Goal: Navigation & Orientation: Find specific page/section

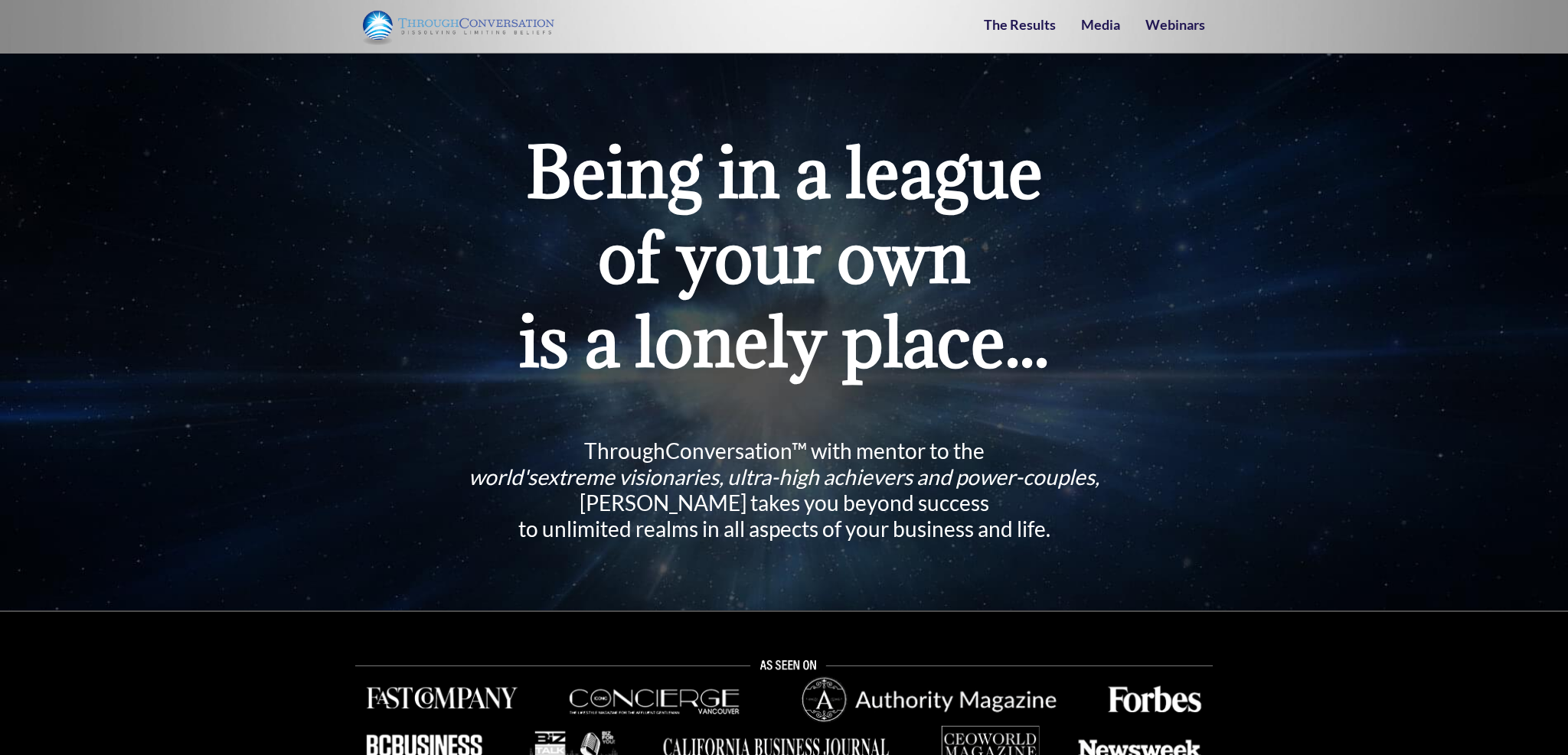
click at [536, 23] on img at bounding box center [458, 26] width 191 height 38
click at [1275, 182] on div "Being in a league of your own is a lonely place... ThroughConversation™ with me…" at bounding box center [784, 332] width 1568 height 558
click at [1043, 28] on link "The Results" at bounding box center [1020, 24] width 72 height 17
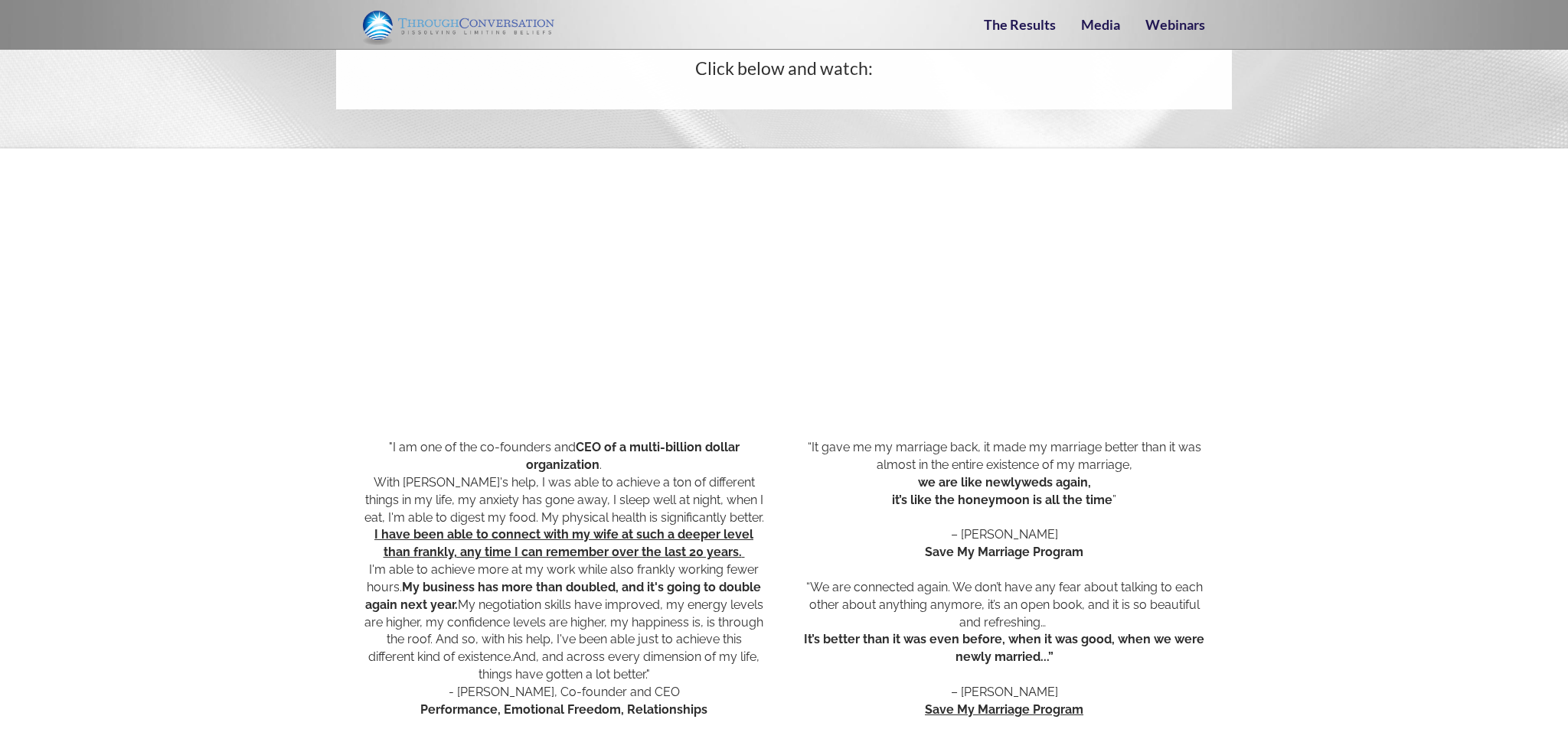
scroll to position [459, 0]
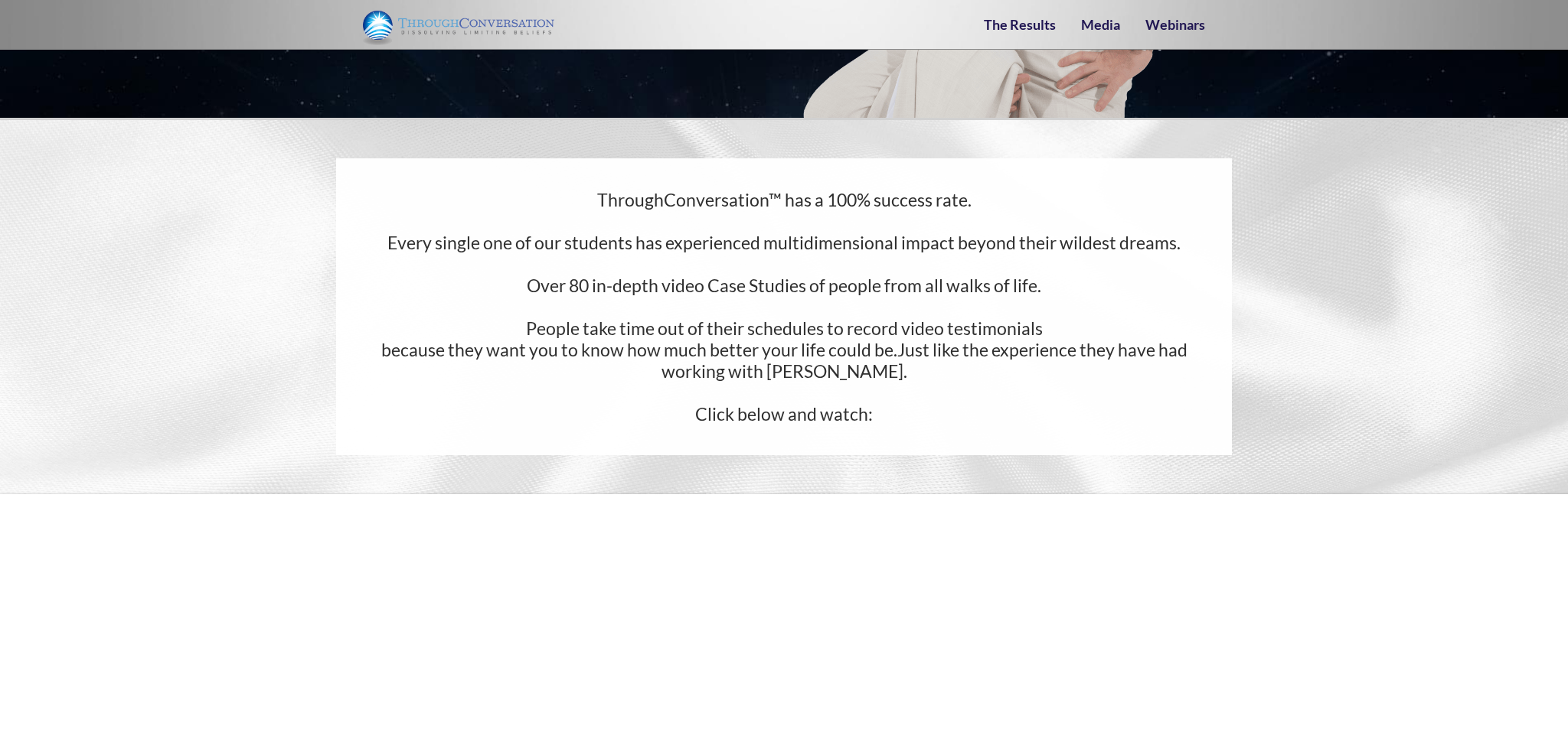
click at [417, 11] on img at bounding box center [458, 26] width 191 height 38
